Goal: Task Accomplishment & Management: Use online tool/utility

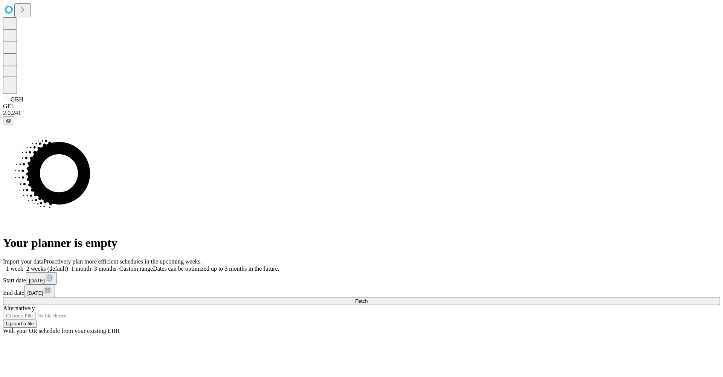
click at [544, 297] on button "Fetch" at bounding box center [361, 301] width 717 height 8
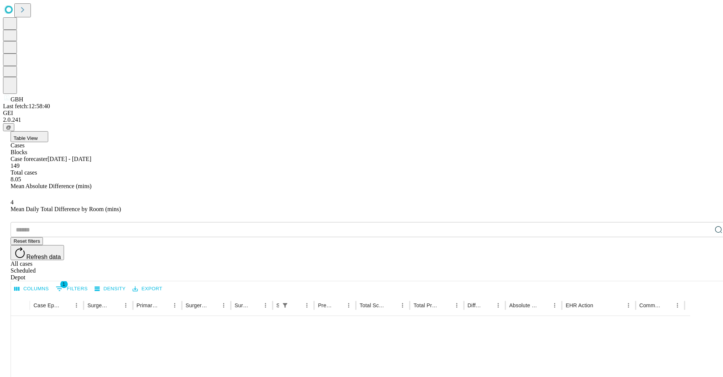
scroll to position [711, 0]
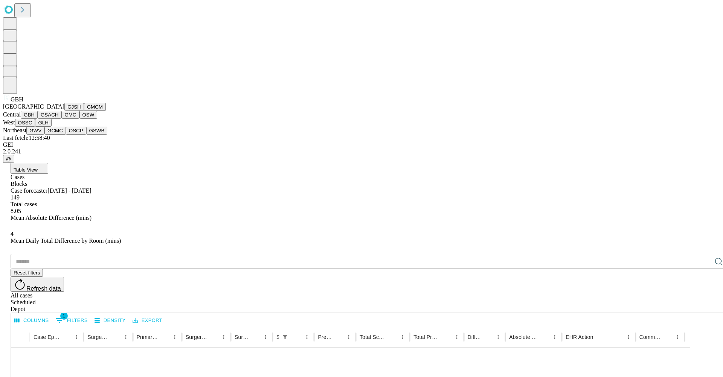
click at [9, 100] on icon at bounding box center [6, 97] width 5 height 5
click at [61, 119] on button "GMC" at bounding box center [70, 115] width 18 height 8
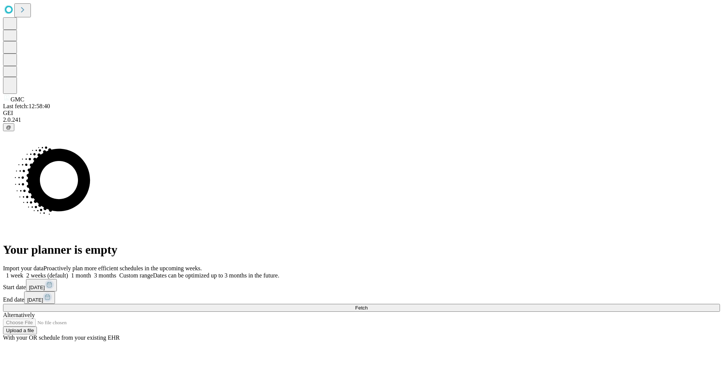
click at [116, 272] on span at bounding box center [116, 275] width 0 height 6
click at [542, 304] on button "Fetch" at bounding box center [361, 308] width 717 height 8
